Goal: Information Seeking & Learning: Find specific fact

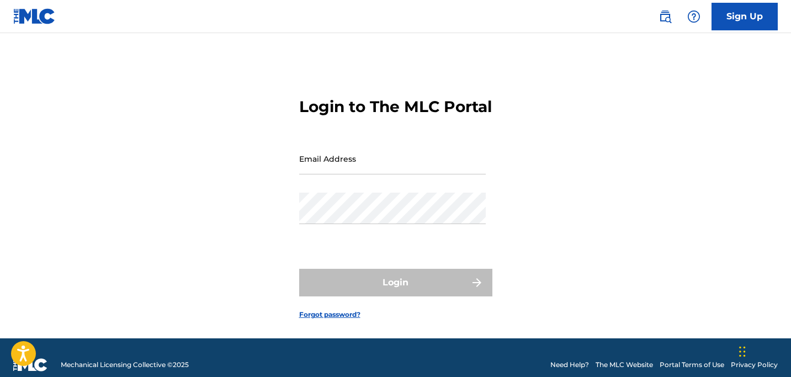
click at [664, 13] on img at bounding box center [664, 16] width 13 height 13
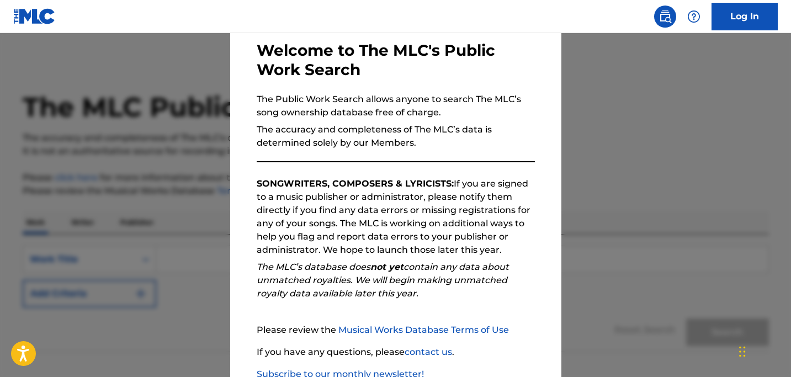
scroll to position [128, 0]
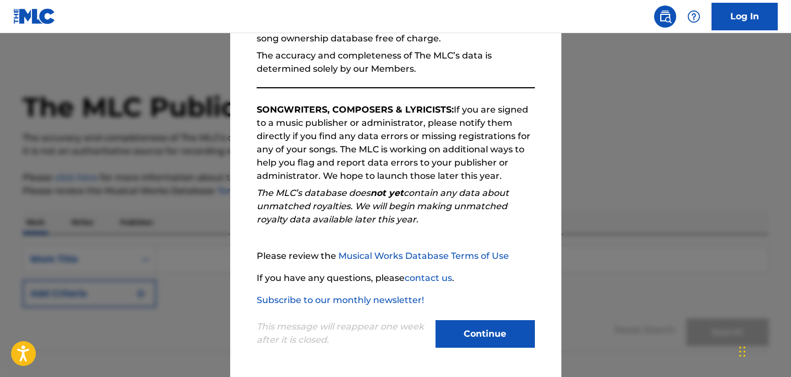
click at [457, 331] on button "Continue" at bounding box center [484, 334] width 99 height 28
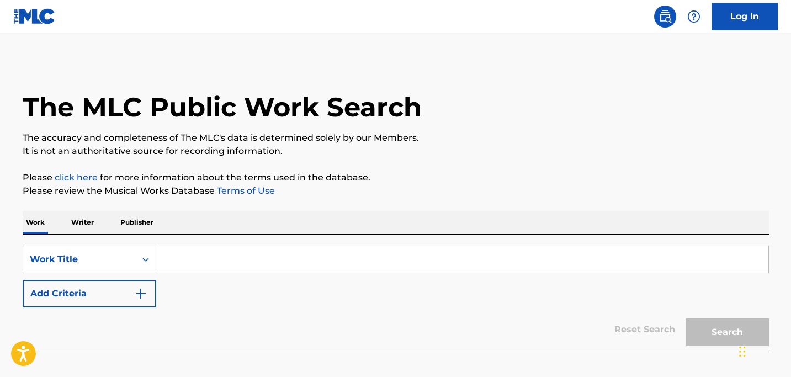
scroll to position [38, 0]
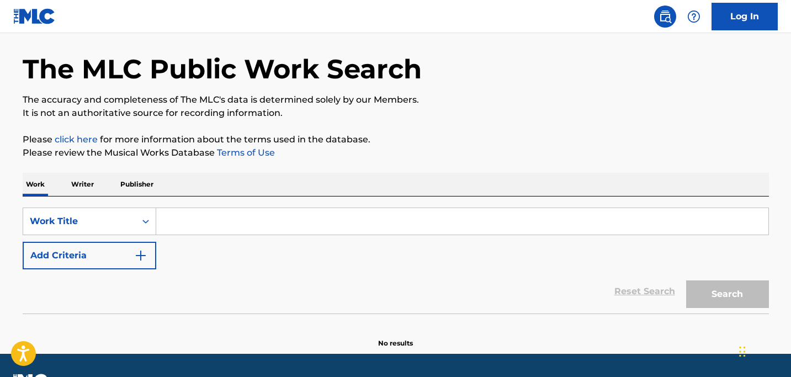
click at [140, 179] on p "Publisher" at bounding box center [137, 184] width 40 height 23
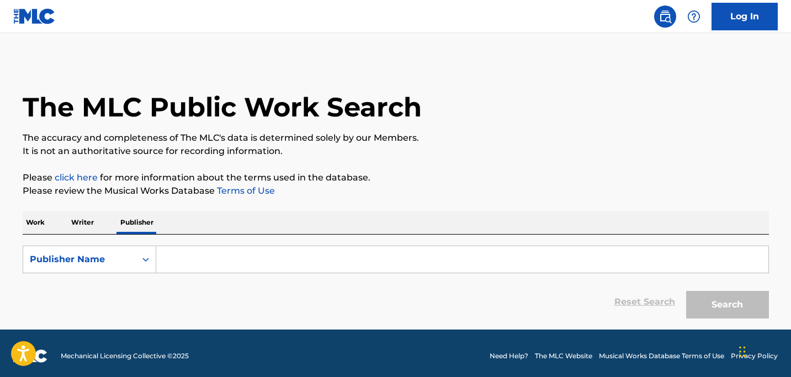
click at [232, 259] on input "Search Form" at bounding box center [462, 259] width 612 height 26
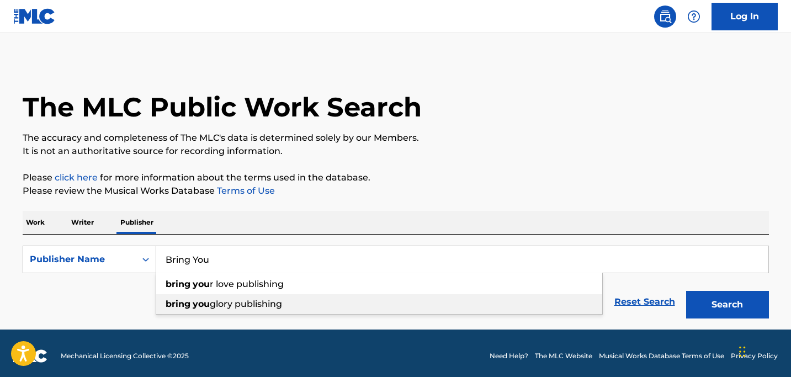
click at [248, 301] on span "glory publishing" at bounding box center [246, 304] width 72 height 10
type input "bring you glory publishing"
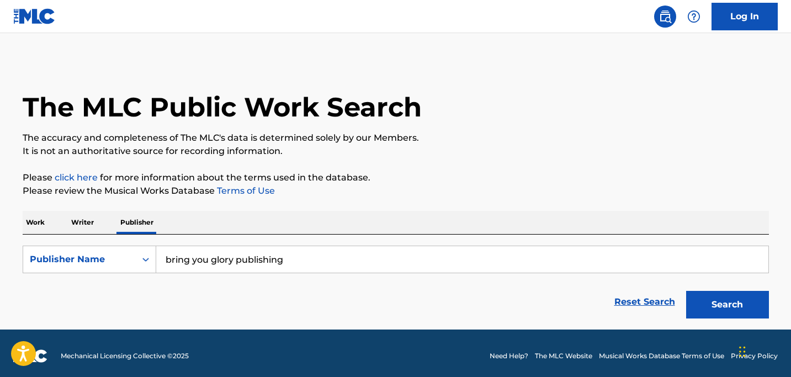
click at [704, 302] on button "Search" at bounding box center [727, 305] width 83 height 28
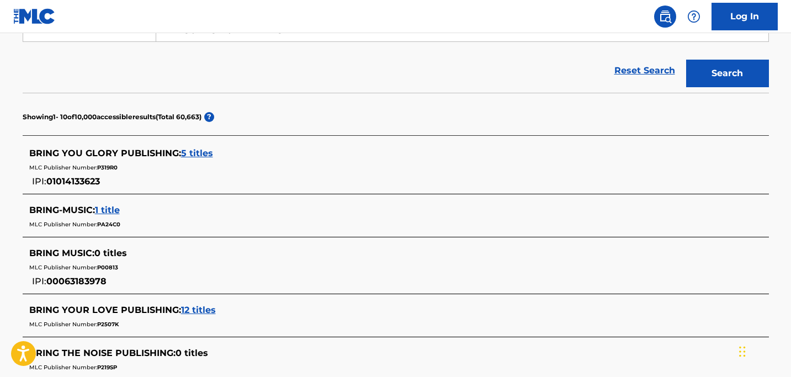
scroll to position [232, 0]
click at [199, 152] on span "5 titles" at bounding box center [197, 152] width 32 height 10
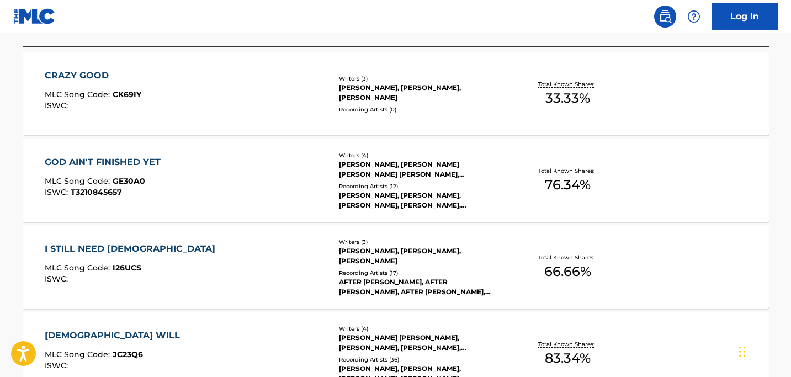
scroll to position [323, 0]
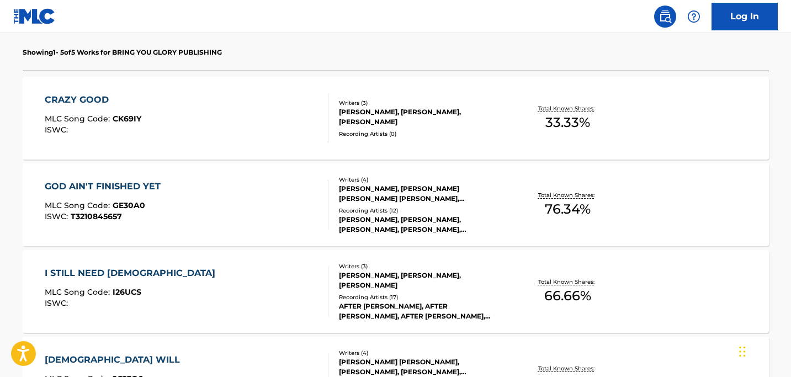
click at [189, 118] on div "CRAZY GOOD MLC Song Code : CK69IY ISWC :" at bounding box center [187, 118] width 284 height 50
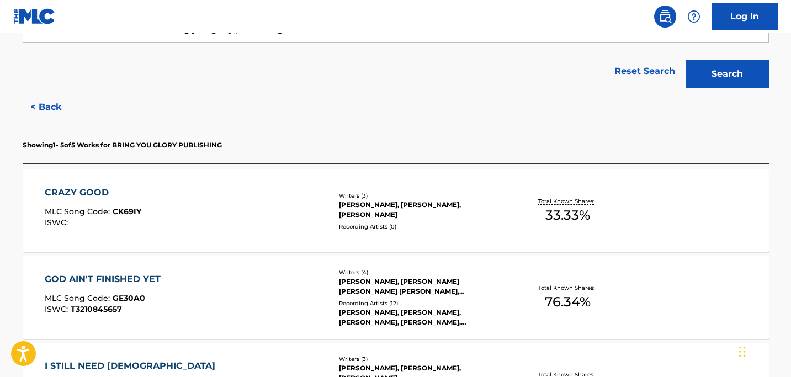
scroll to position [293, 0]
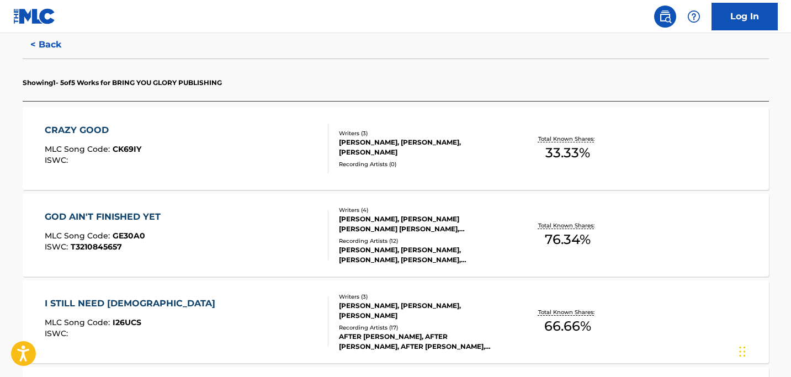
click at [148, 227] on div "GOD AIN'T FINISHED YET MLC Song Code : GE30A0 ISWC : T3210845657" at bounding box center [105, 235] width 121 height 50
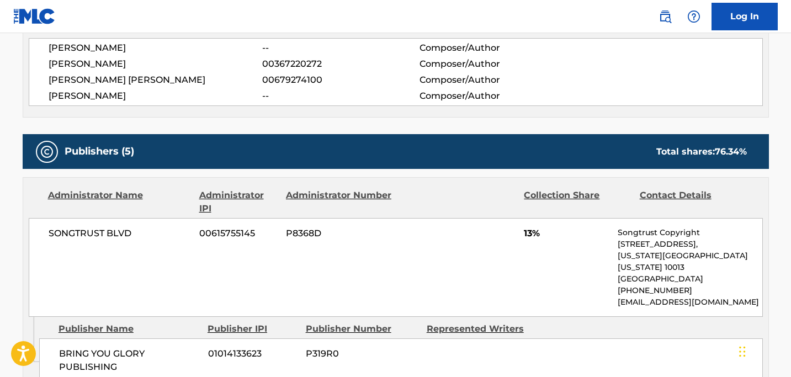
scroll to position [420, 0]
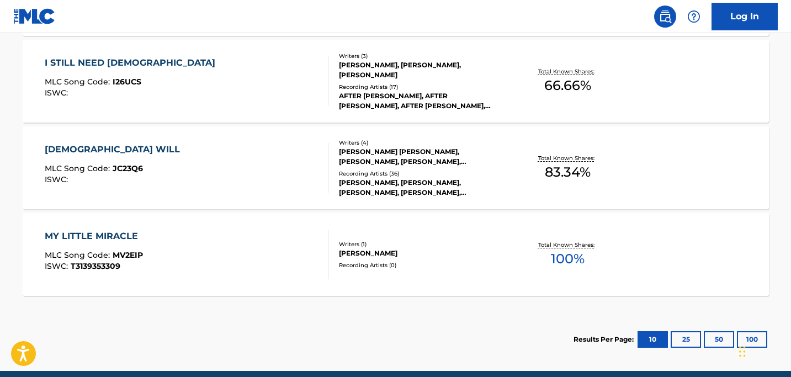
scroll to position [566, 0]
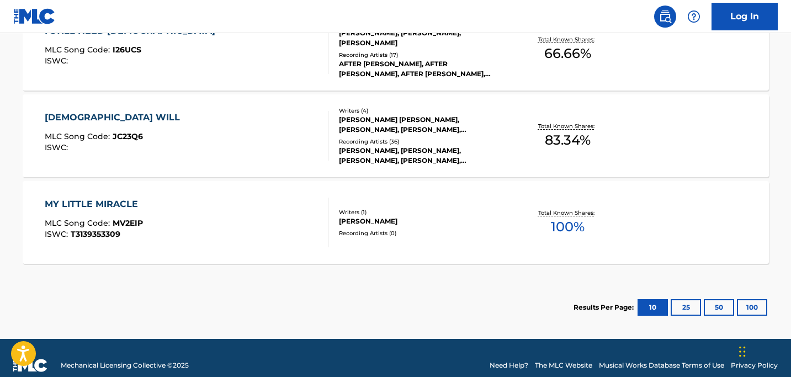
click at [194, 136] on div "JESUS WILL MLC Song Code : JC23Q6 ISWC :" at bounding box center [187, 136] width 284 height 50
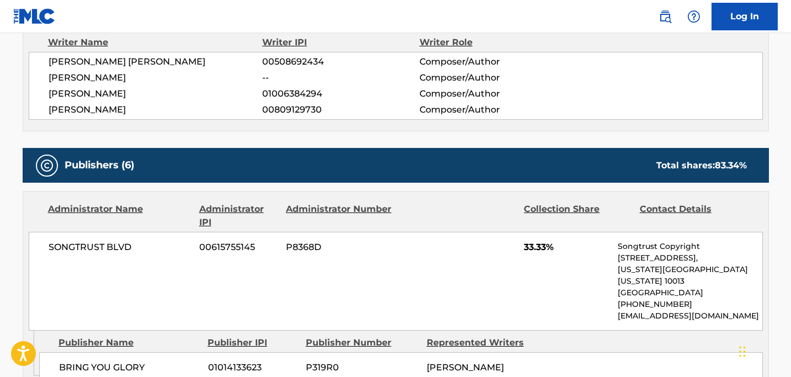
scroll to position [417, 0]
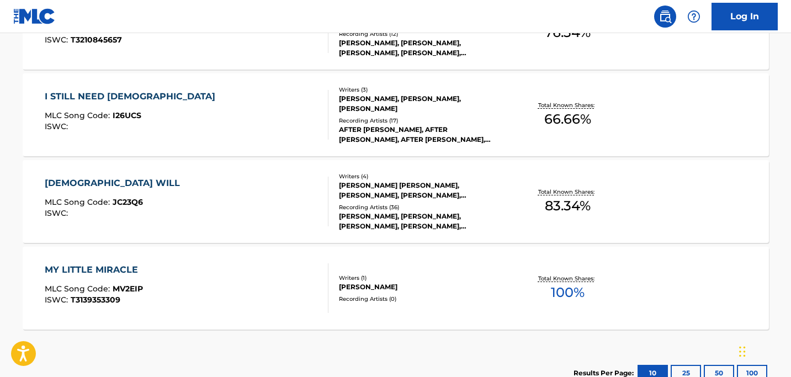
scroll to position [574, 0]
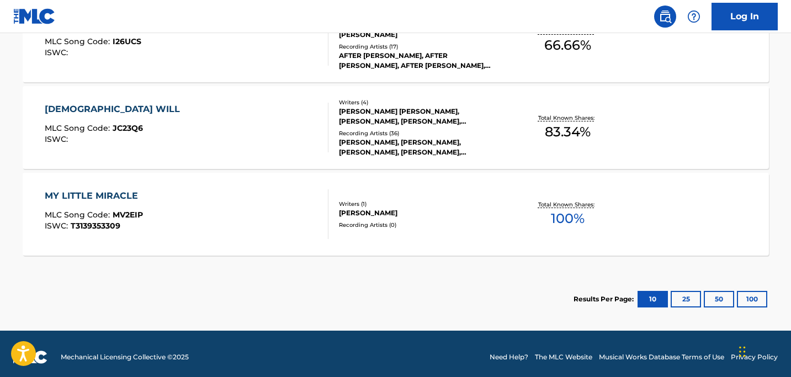
click at [166, 227] on div "MY LITTLE MIRACLE MLC Song Code : MV2EIP ISWC : T3139353309" at bounding box center [187, 214] width 284 height 50
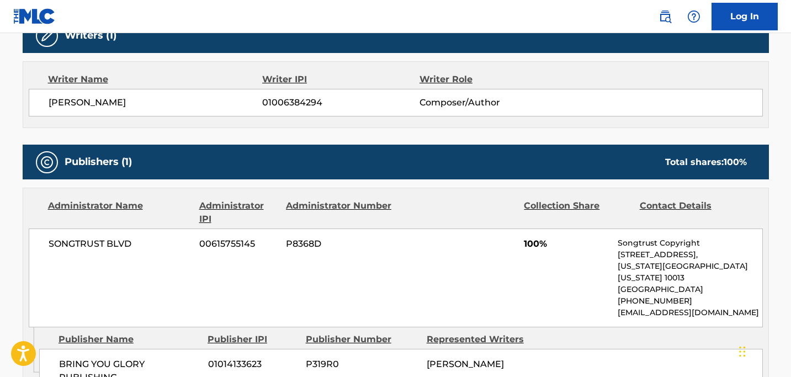
scroll to position [445, 0]
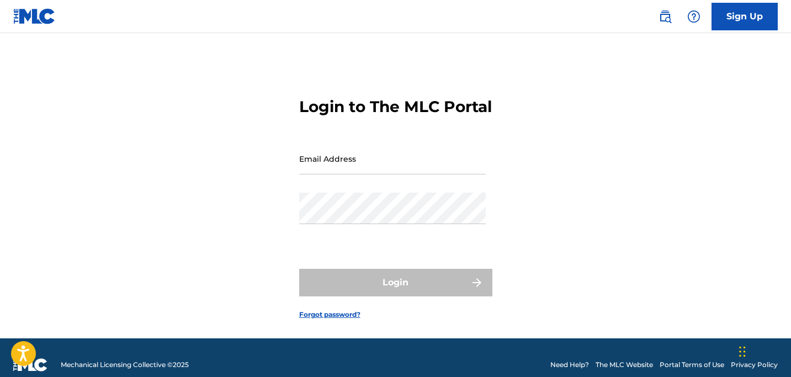
click at [662, 21] on img at bounding box center [664, 16] width 13 height 13
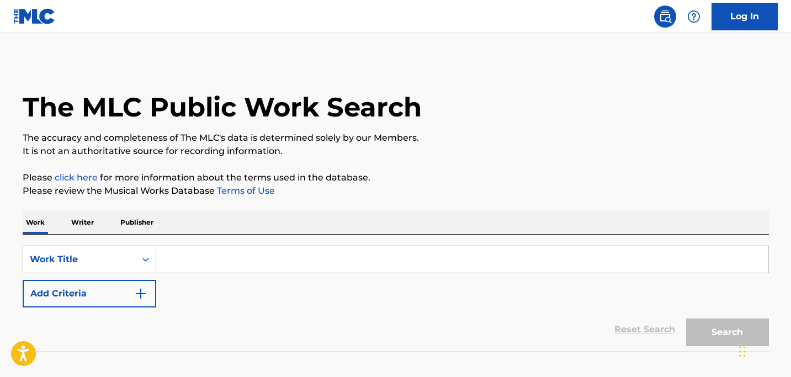
click at [143, 225] on p "Publisher" at bounding box center [137, 222] width 40 height 23
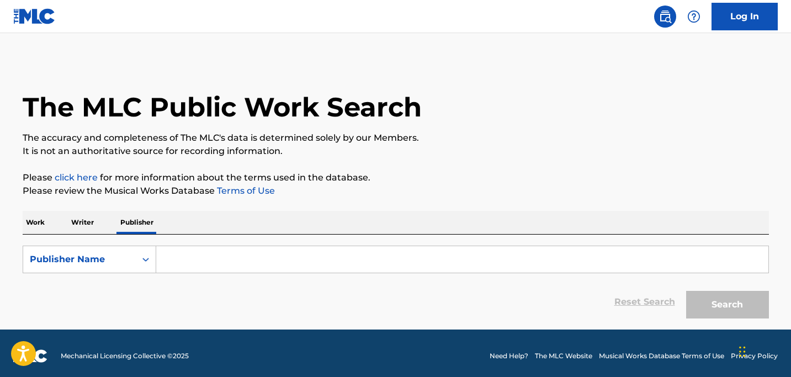
click at [173, 255] on input "Search Form" at bounding box center [462, 259] width 612 height 26
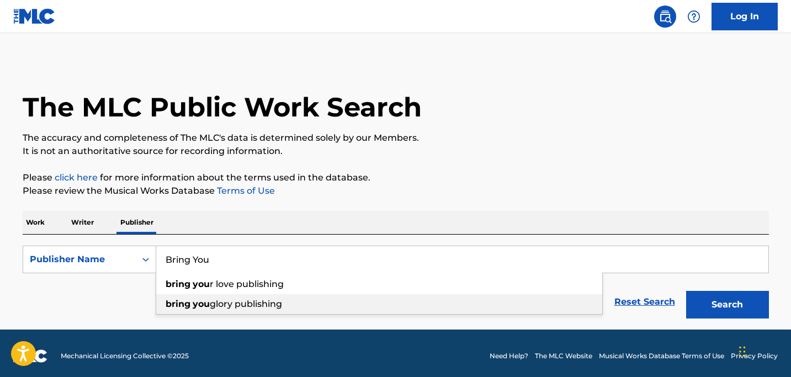
click at [174, 307] on strong "bring" at bounding box center [178, 304] width 25 height 10
type input "bring you glory publishing"
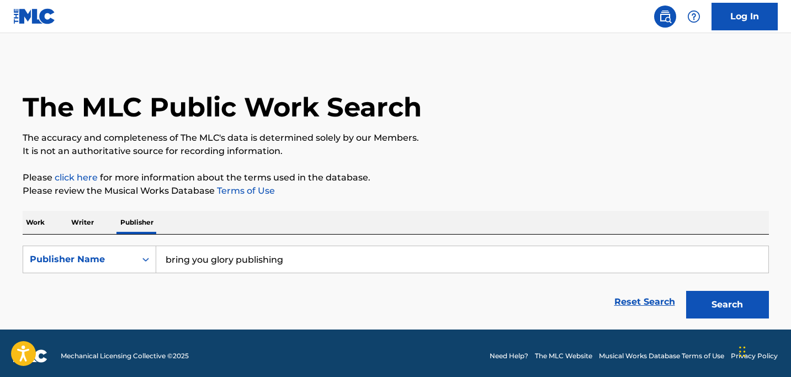
click at [711, 302] on button "Search" at bounding box center [727, 305] width 83 height 28
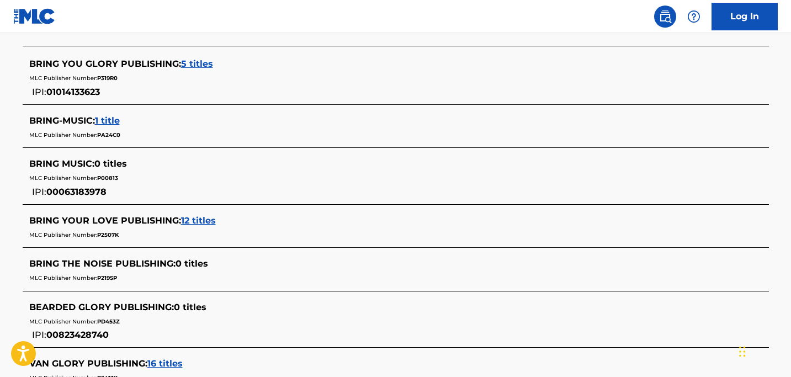
scroll to position [315, 0]
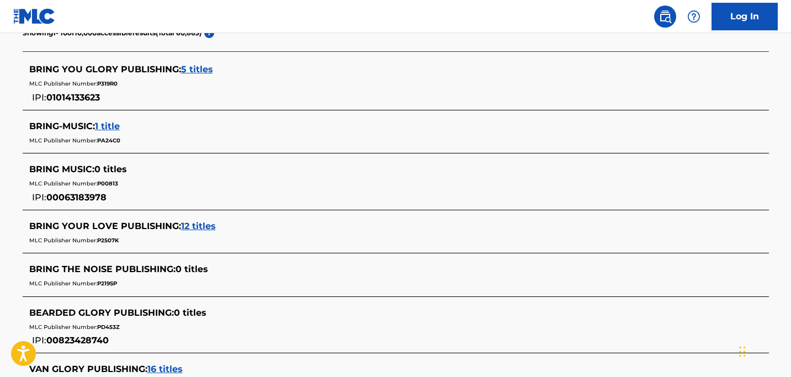
click at [198, 69] on span "5 titles" at bounding box center [197, 69] width 32 height 10
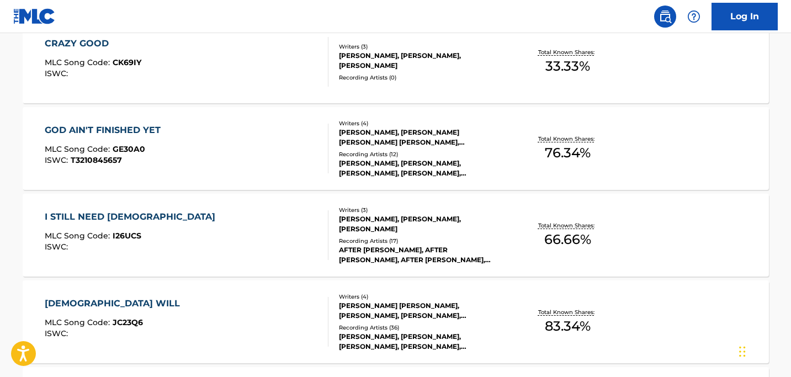
scroll to position [380, 0]
